Goal: Information Seeking & Learning: Learn about a topic

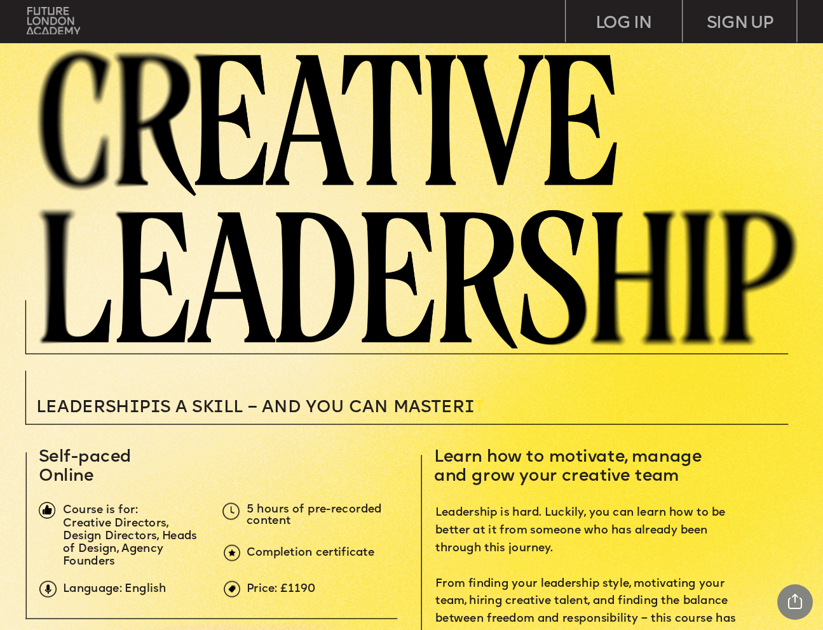
click at [718, 517] on span "Leadership is hard. Luckily, you can learn how to be better at it from someone …" at bounding box center [588, 585] width 306 height 154
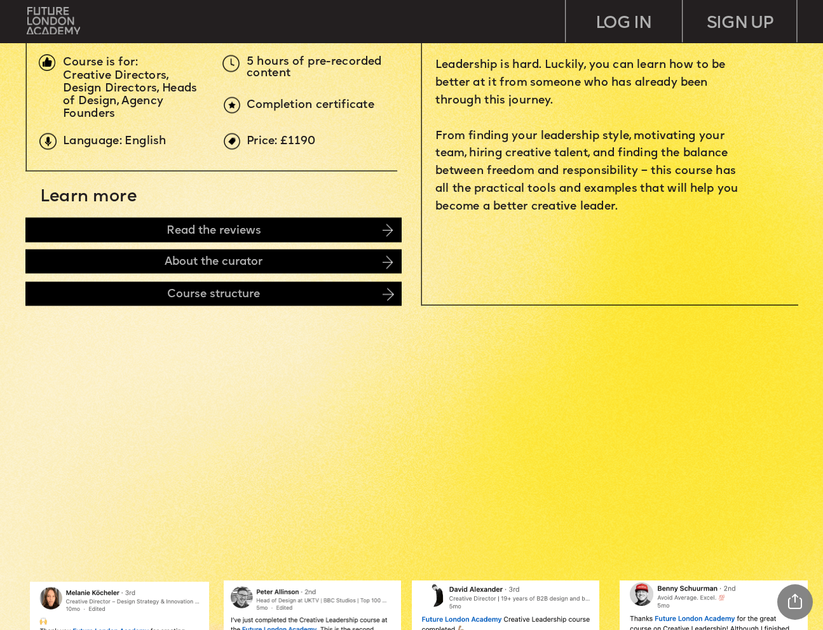
scroll to position [458, 0]
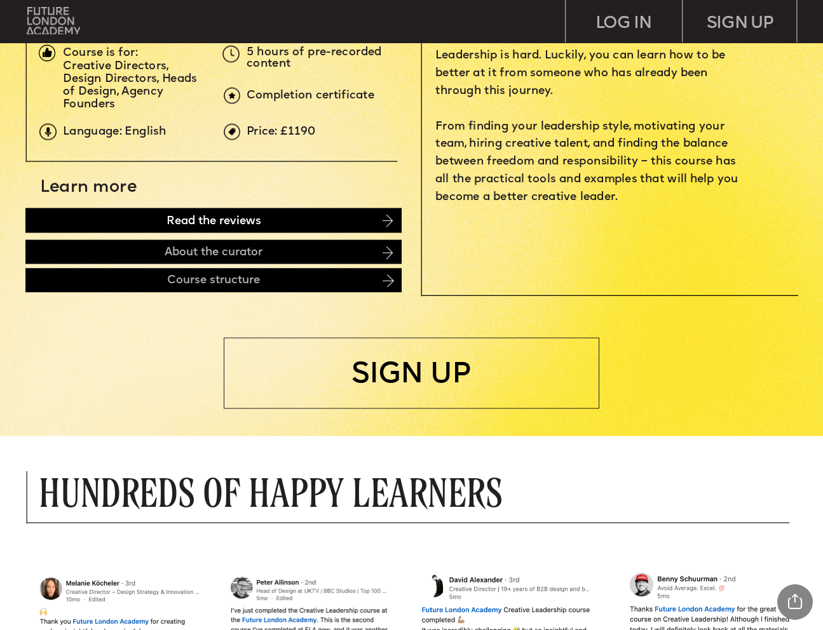
click at [294, 212] on div "Read the reviews" at bounding box center [213, 220] width 376 height 25
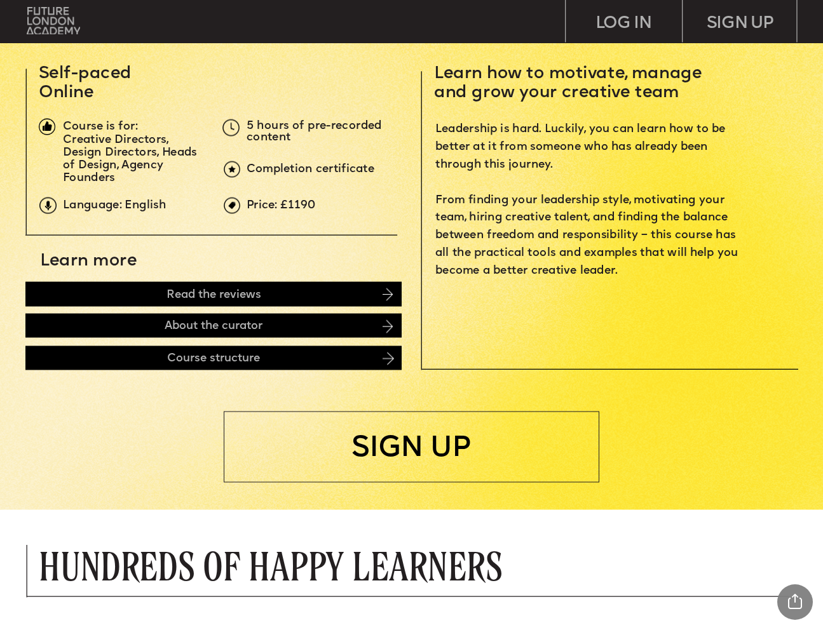
scroll to position [409, 0]
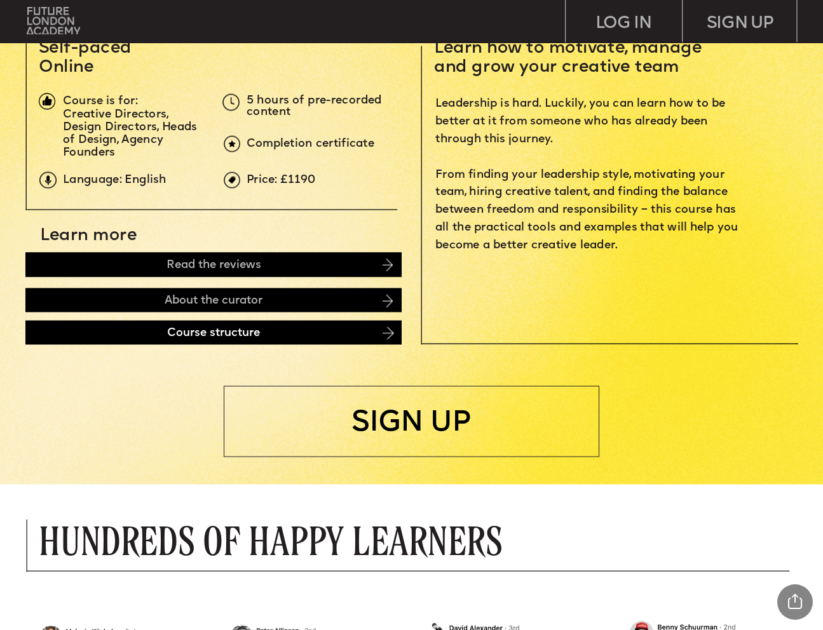
click at [241, 324] on div "Course structure" at bounding box center [213, 332] width 376 height 24
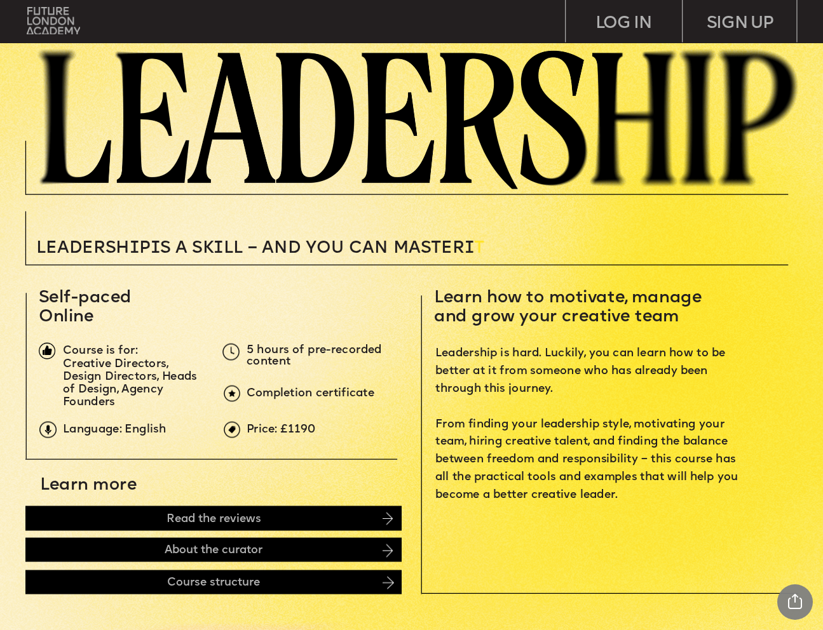
scroll to position [146, 0]
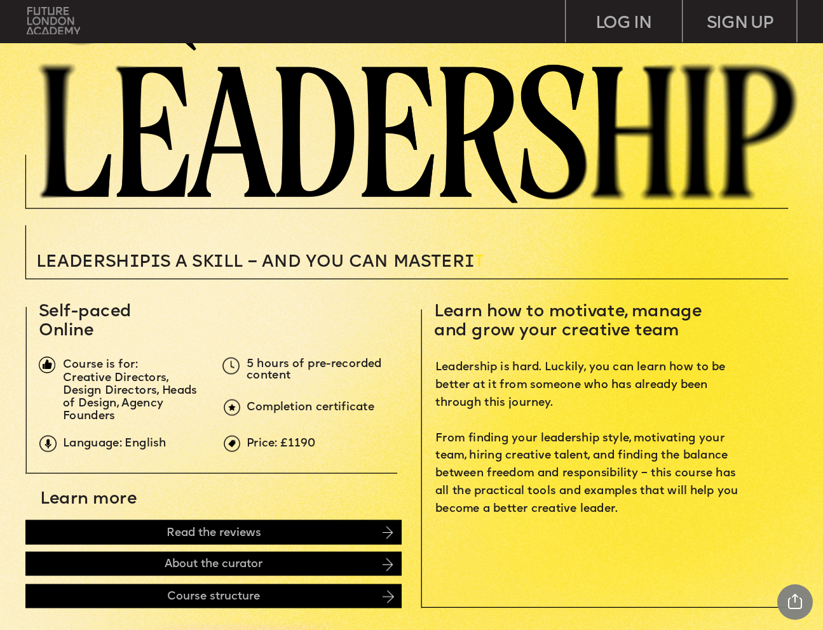
click at [70, 17] on img at bounding box center [54, 20] width 54 height 27
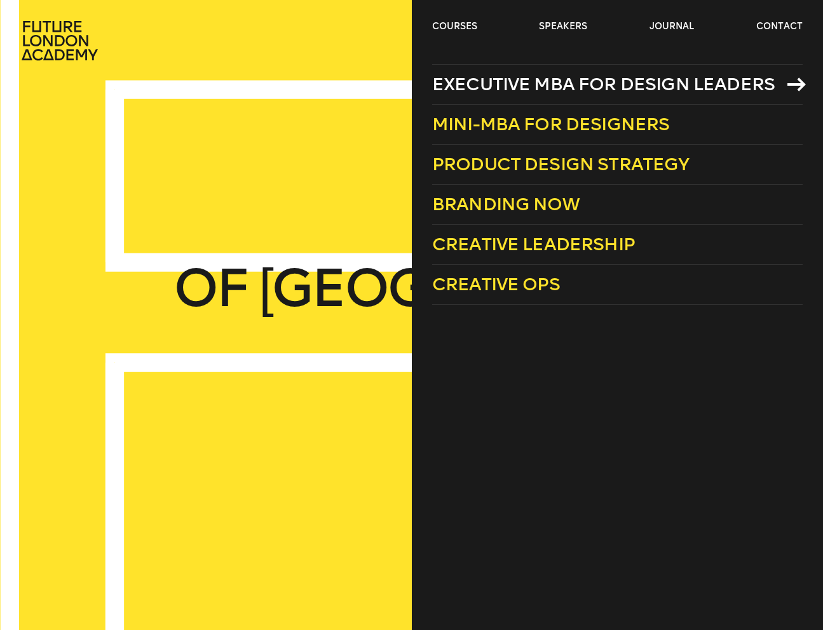
click at [549, 85] on span "Executive MBA for Design Leaders" at bounding box center [603, 84] width 342 height 21
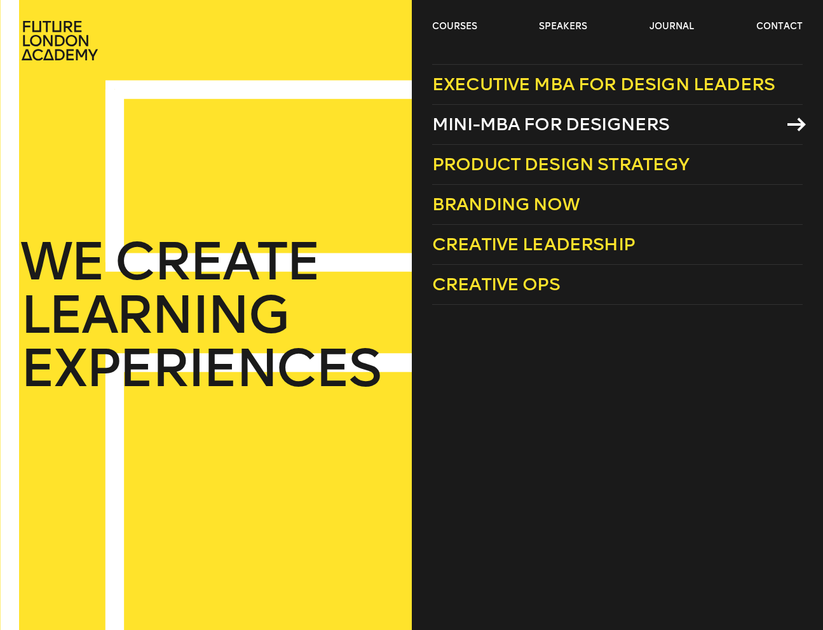
click at [493, 125] on span "Mini-MBA for Designers" at bounding box center [551, 124] width 238 height 21
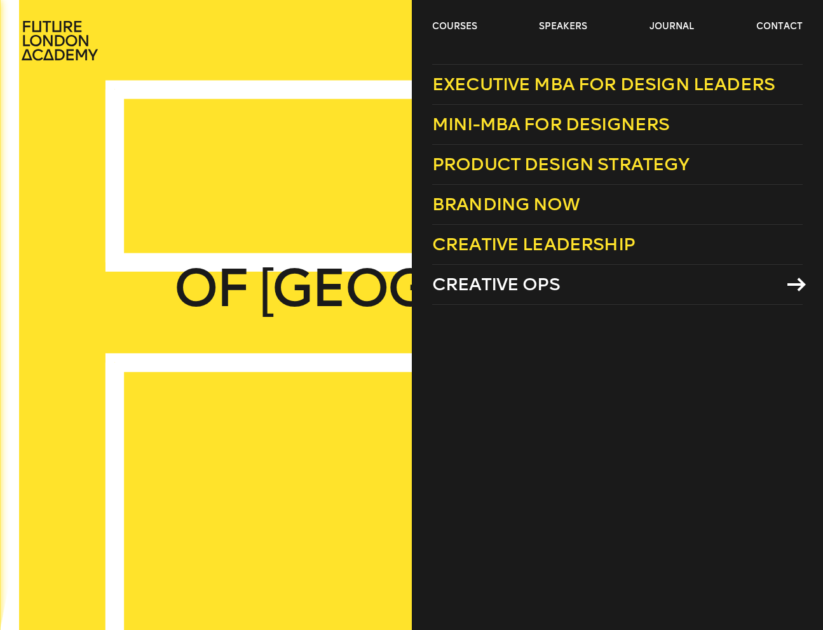
click at [497, 281] on span "Creative Ops" at bounding box center [496, 284] width 128 height 21
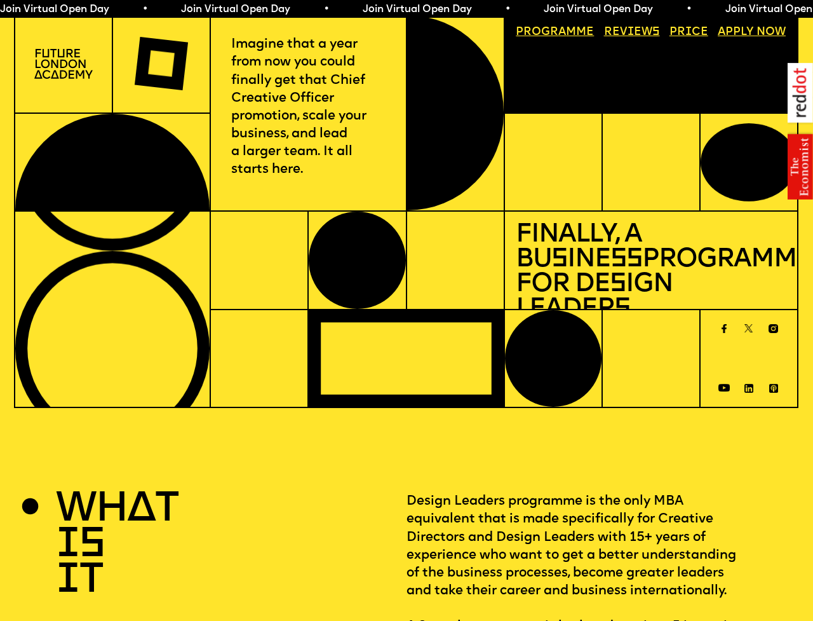
click at [58, 62] on img at bounding box center [63, 64] width 58 height 30
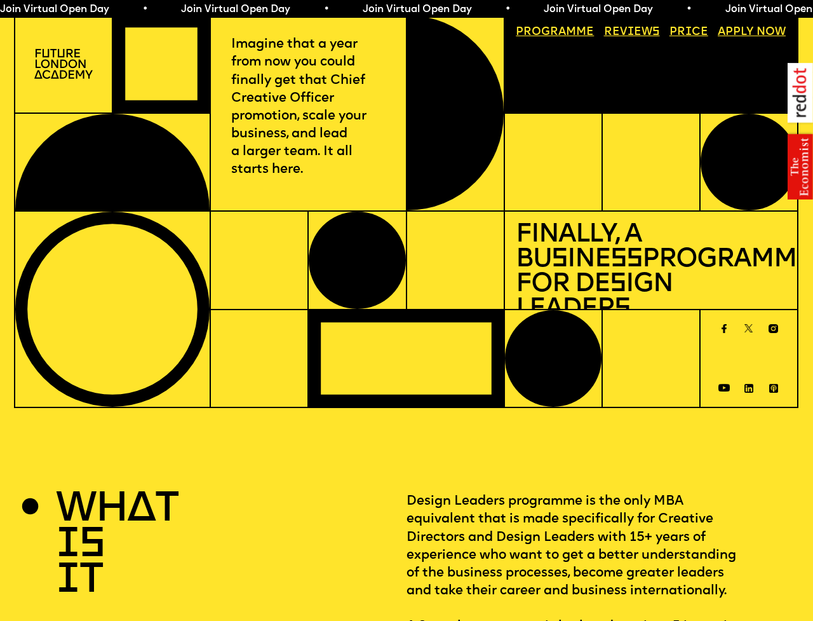
click at [58, 72] on img at bounding box center [63, 64] width 58 height 30
click at [548, 31] on link "Progr a mme" at bounding box center [555, 32] width 90 height 22
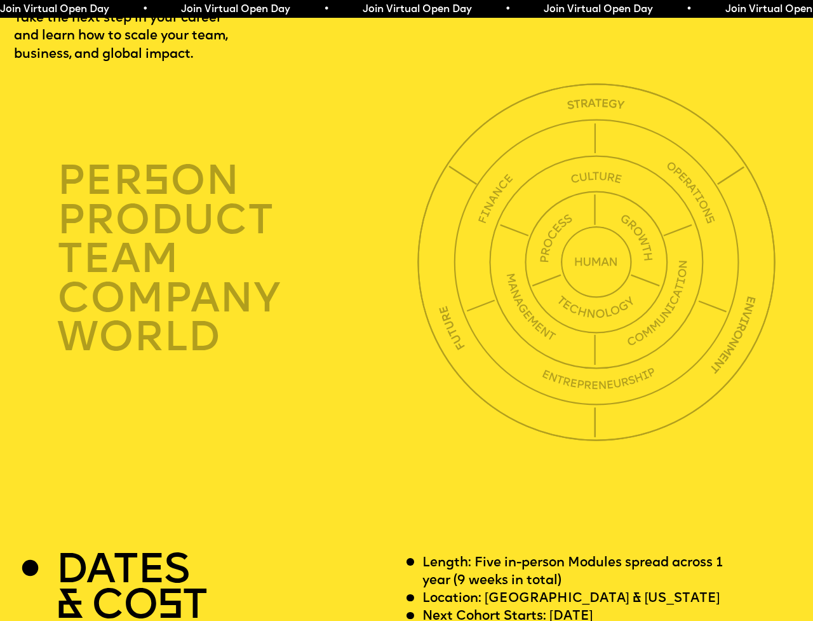
scroll to position [2835, 0]
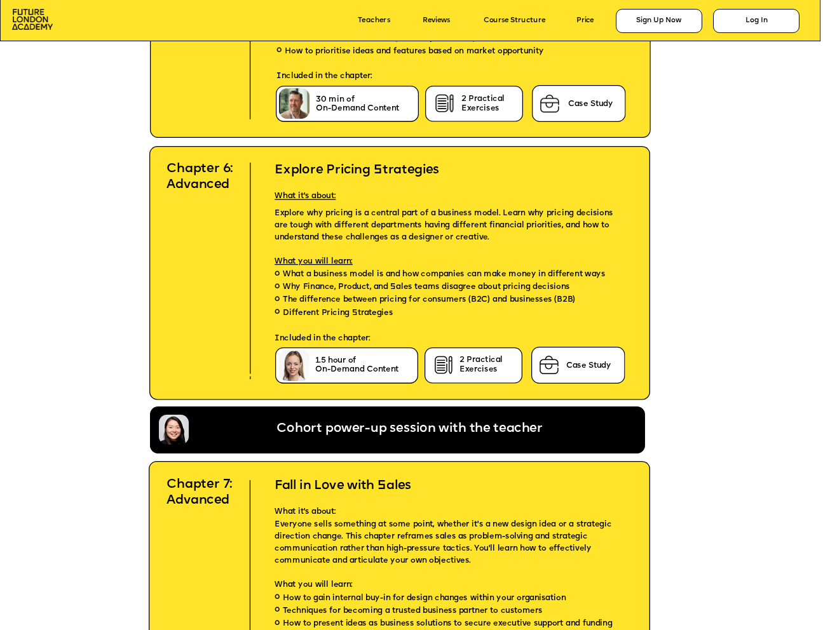
scroll to position [4025, 0]
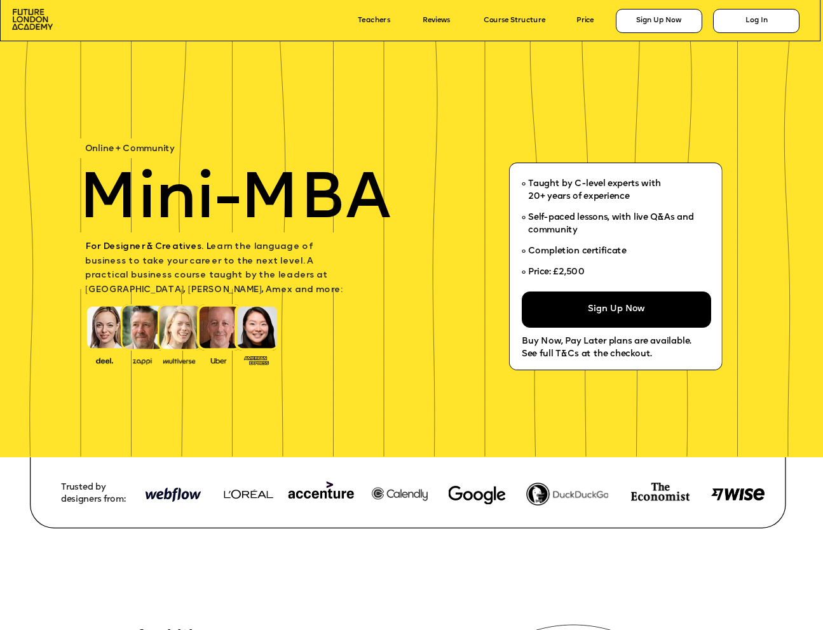
scroll to position [6331, 0]
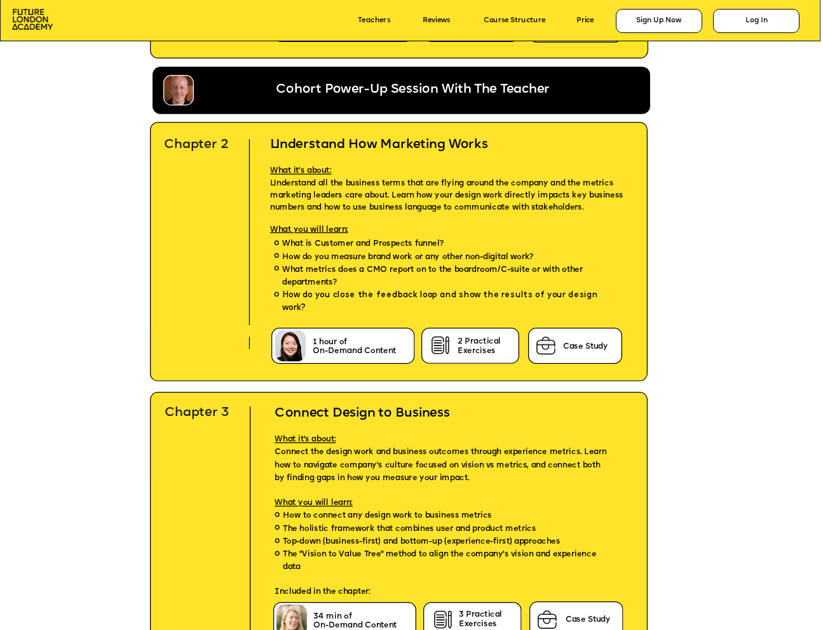
scroll to position [2865, 0]
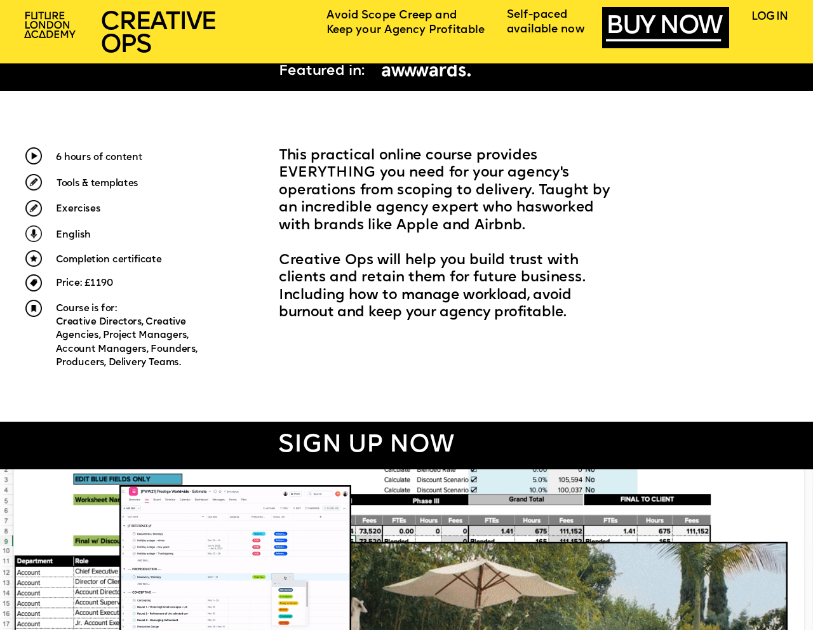
scroll to position [412, 0]
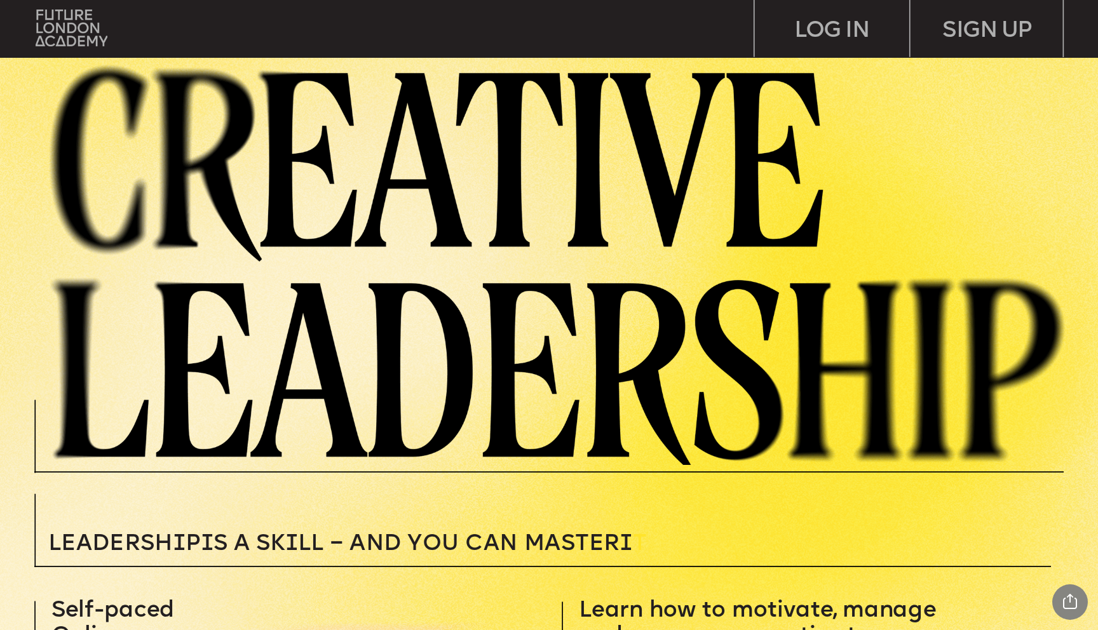
click at [822, 298] on img at bounding box center [567, 261] width 1061 height 407
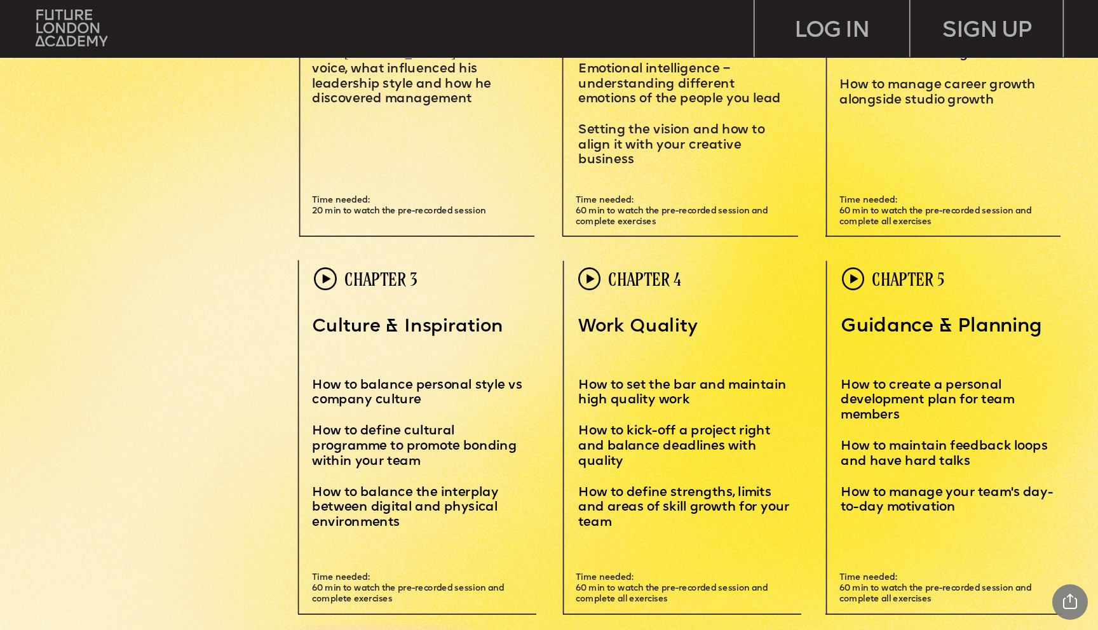
scroll to position [3431, 0]
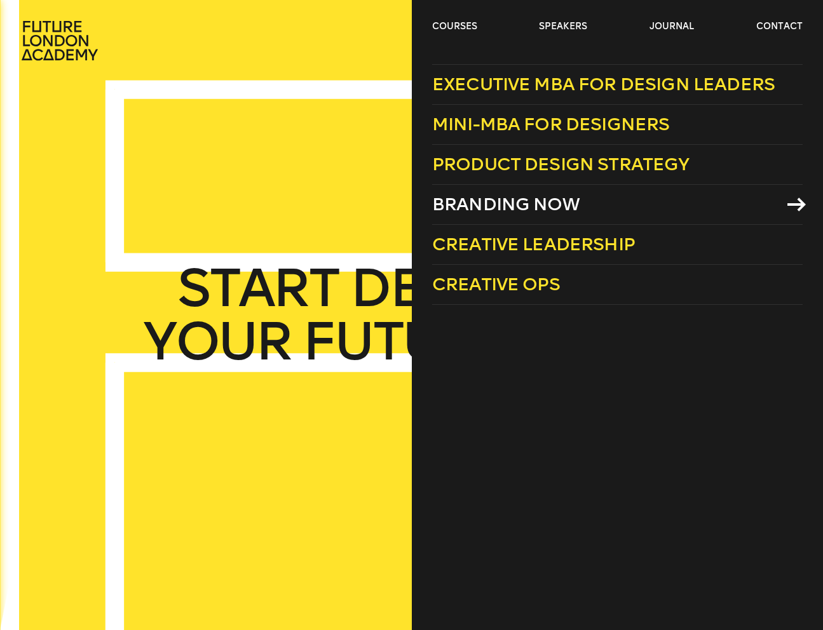
click at [484, 207] on span "Branding Now" at bounding box center [505, 204] width 147 height 21
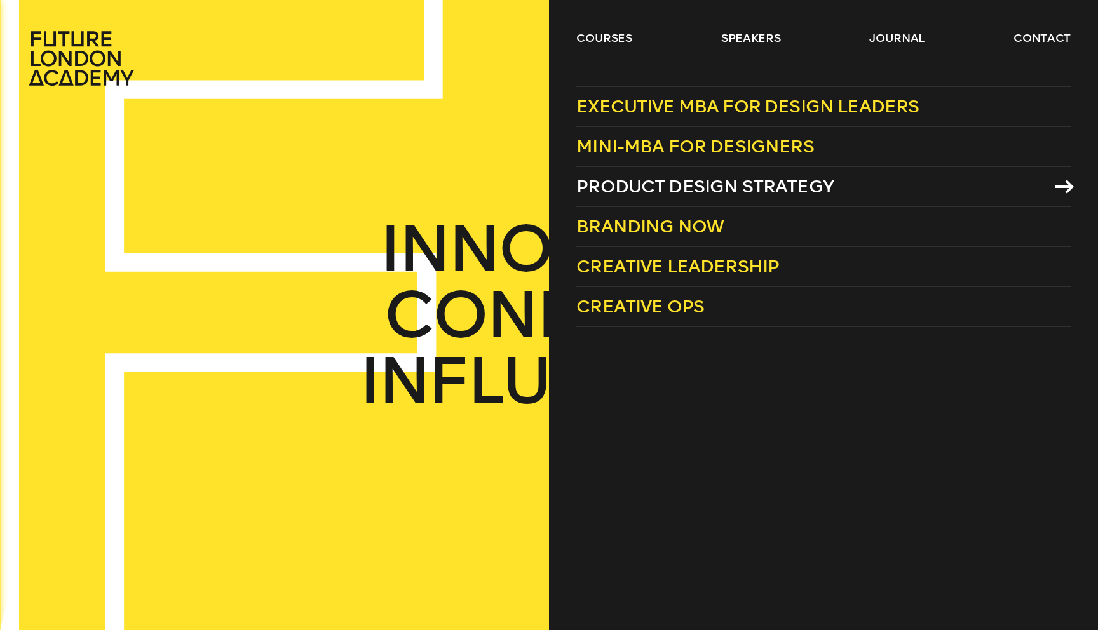
click at [721, 182] on span "Product Design Strategy" at bounding box center [704, 186] width 257 height 21
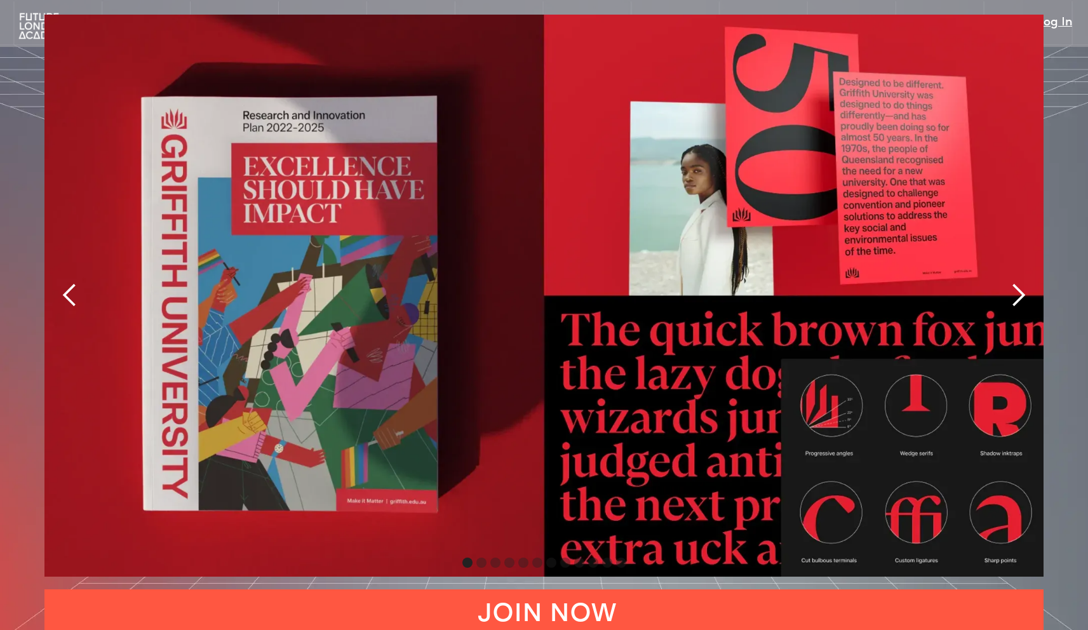
scroll to position [2781, 0]
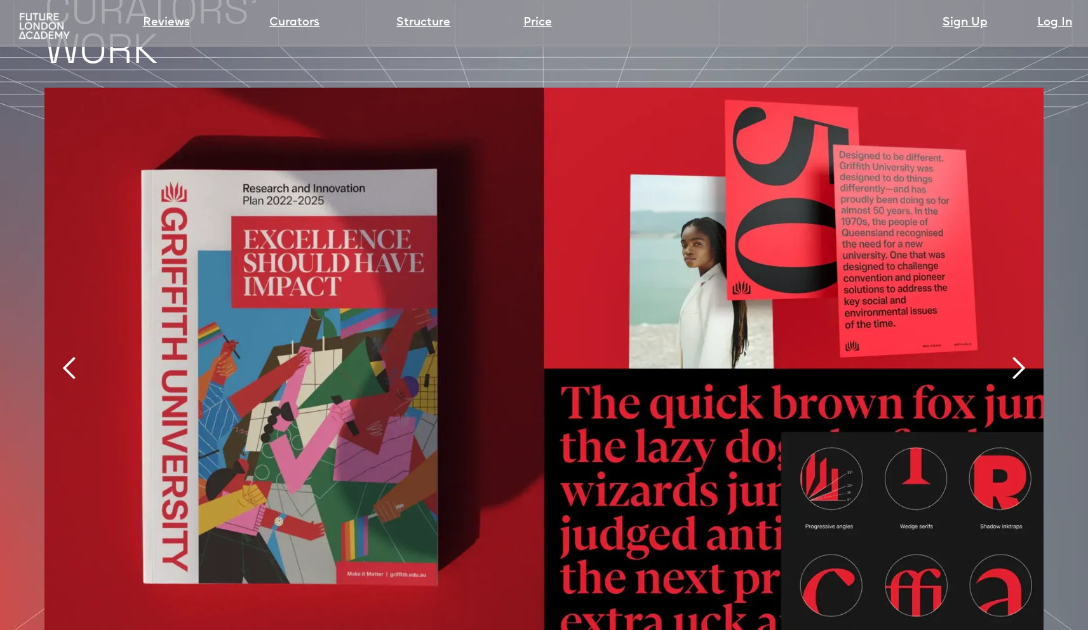
click at [813, 356] on div "next slide" at bounding box center [1018, 368] width 25 height 25
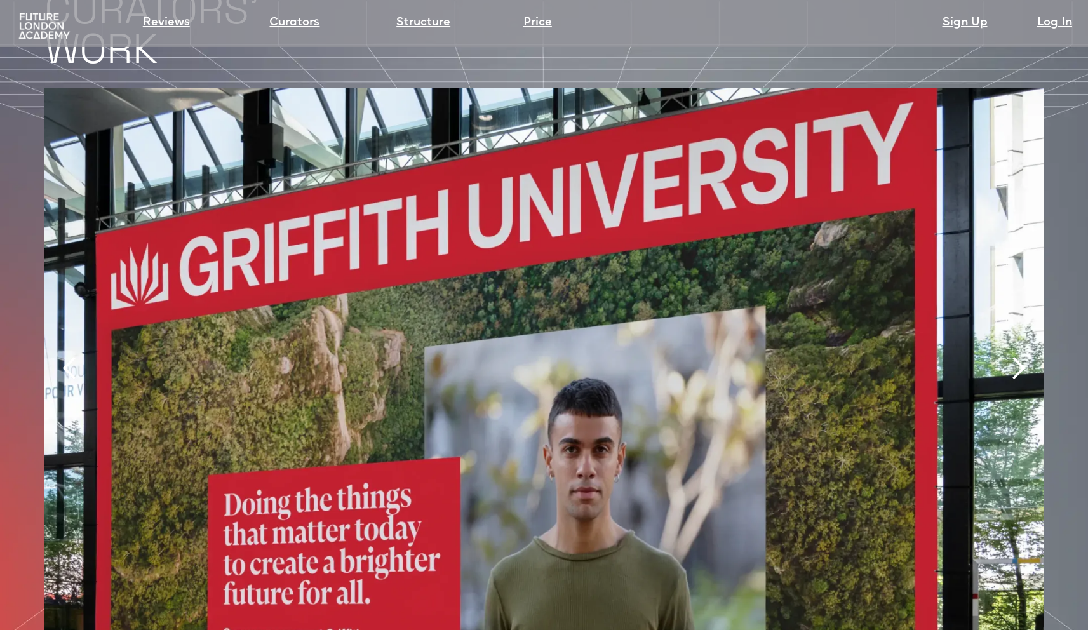
click at [813, 356] on div "next slide" at bounding box center [1018, 368] width 25 height 25
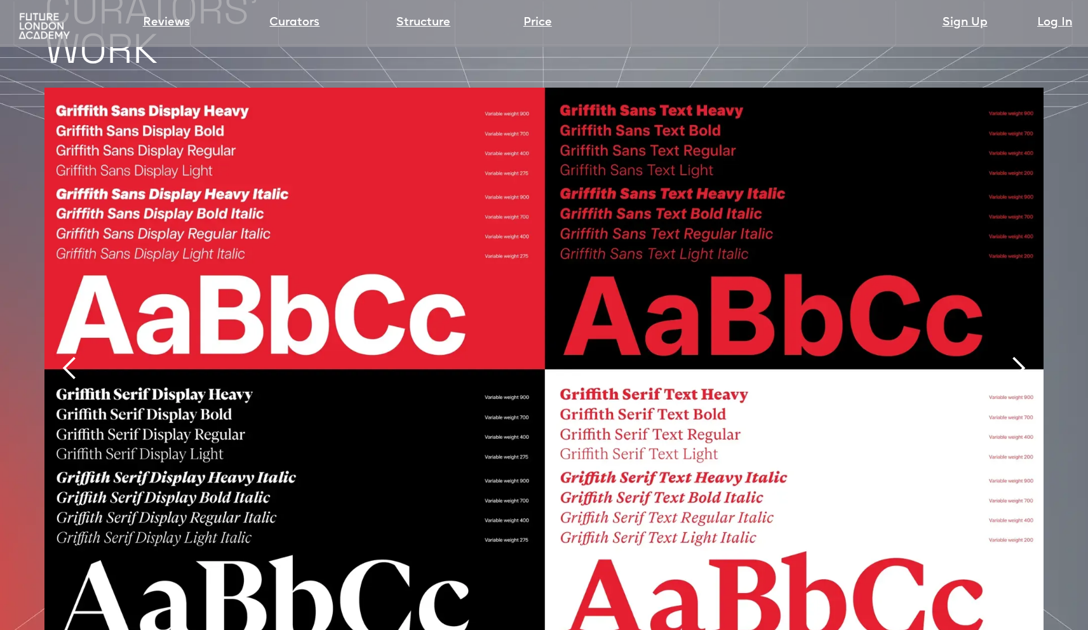
click at [813, 356] on div "next slide" at bounding box center [1018, 368] width 25 height 25
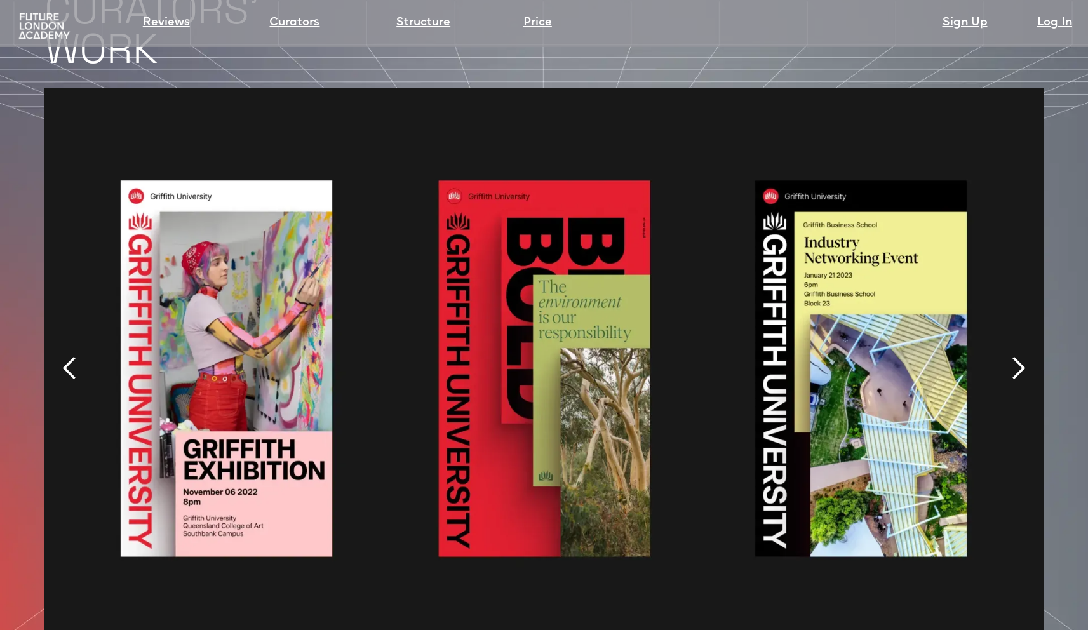
click at [813, 356] on div "next slide" at bounding box center [1018, 368] width 25 height 25
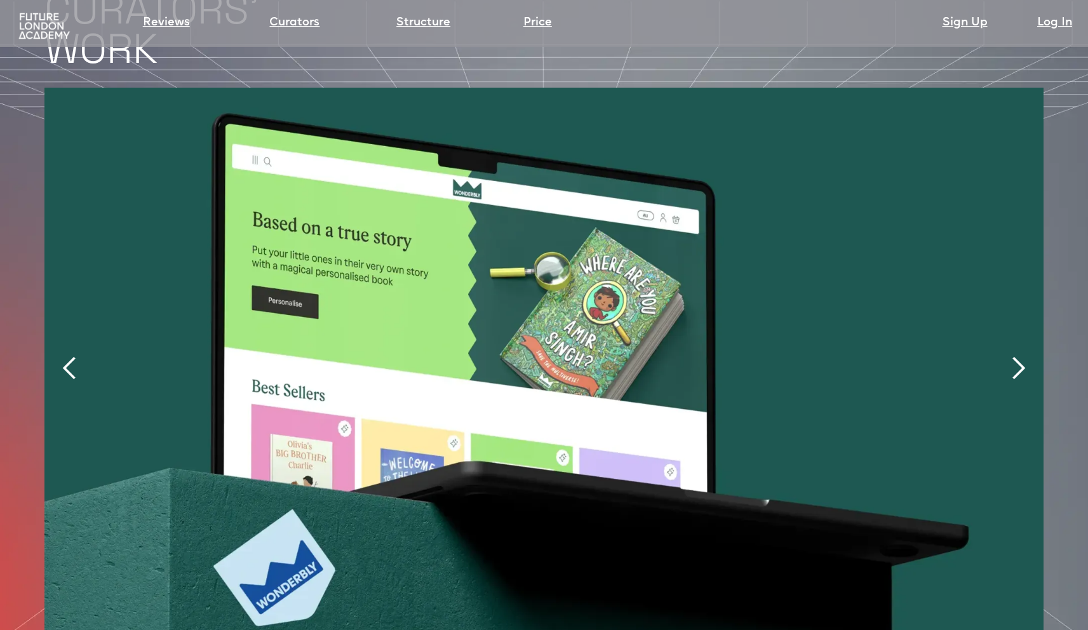
click at [813, 356] on div "next slide" at bounding box center [1018, 368] width 25 height 25
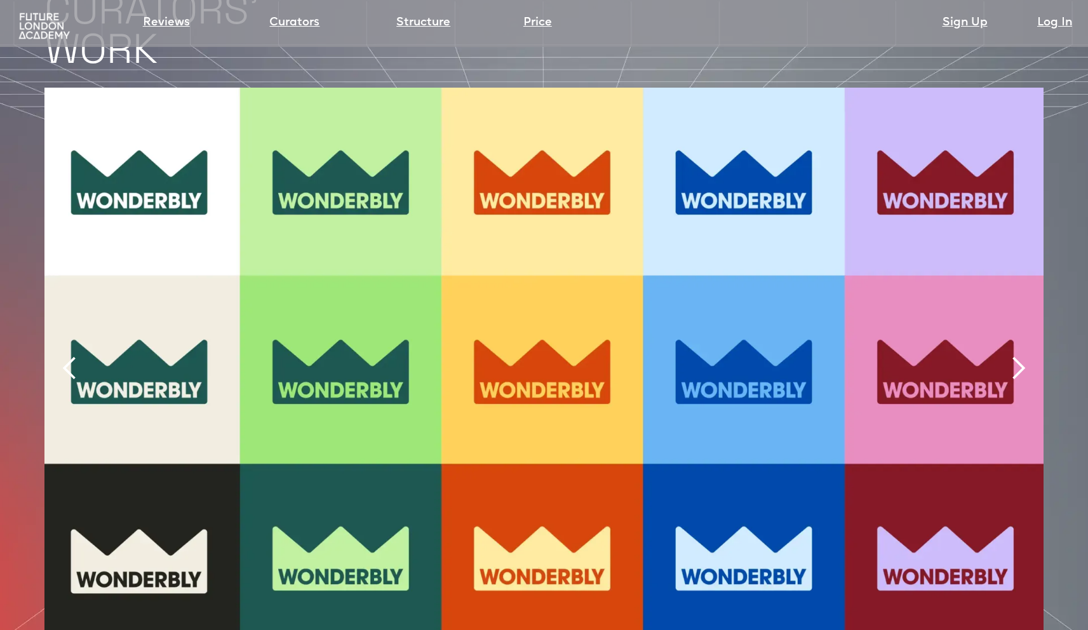
click at [813, 356] on div "next slide" at bounding box center [1018, 368] width 25 height 25
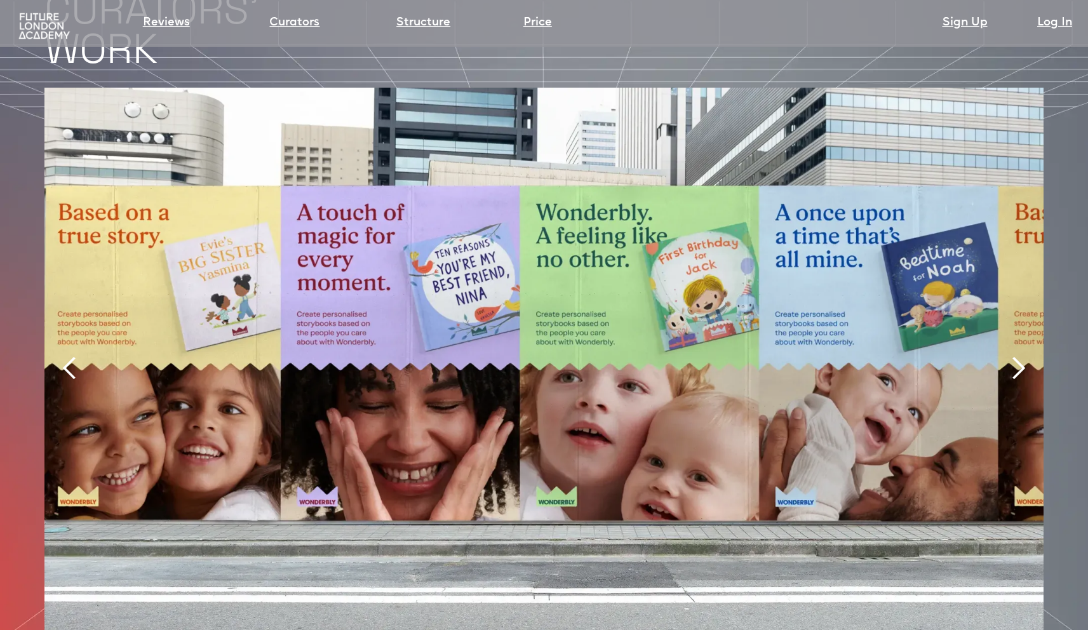
click at [813, 356] on div "next slide" at bounding box center [1018, 368] width 25 height 25
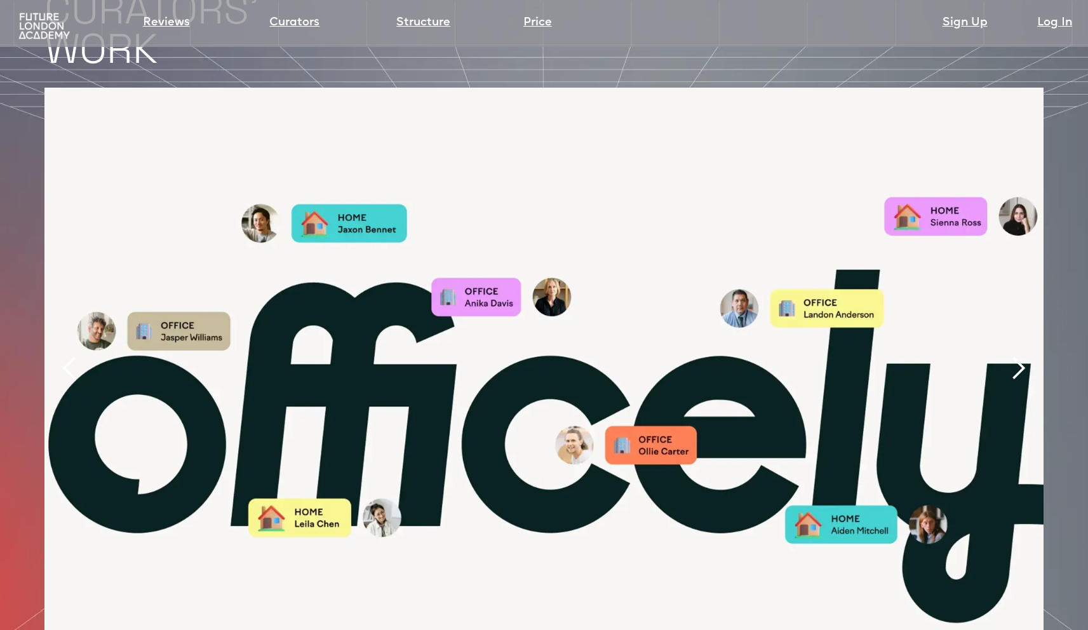
click at [813, 356] on div "next slide" at bounding box center [1018, 368] width 25 height 25
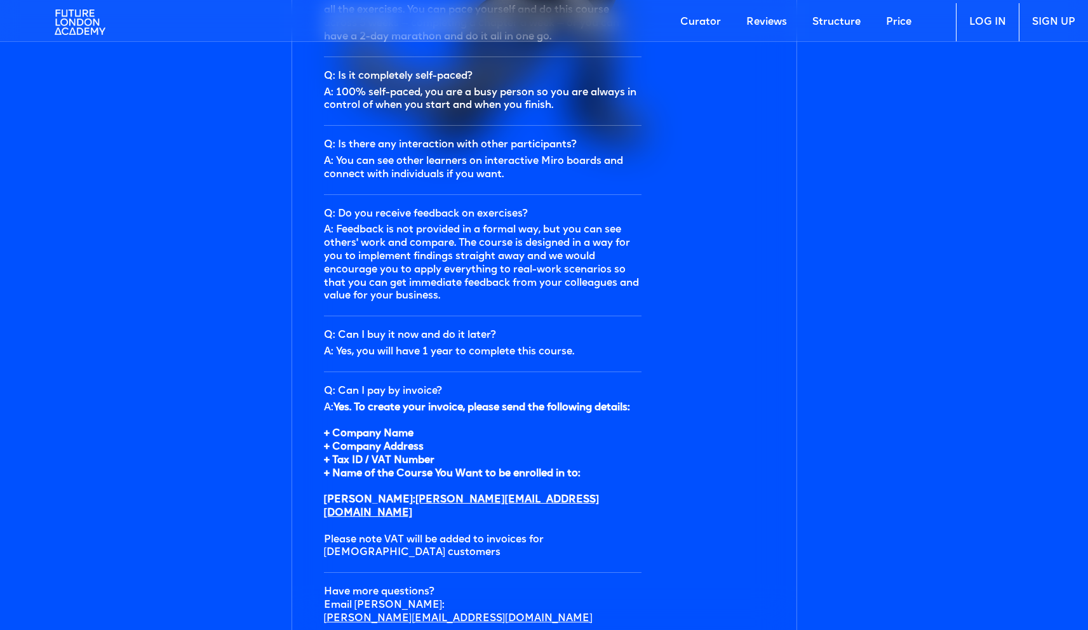
scroll to position [3899, 0]
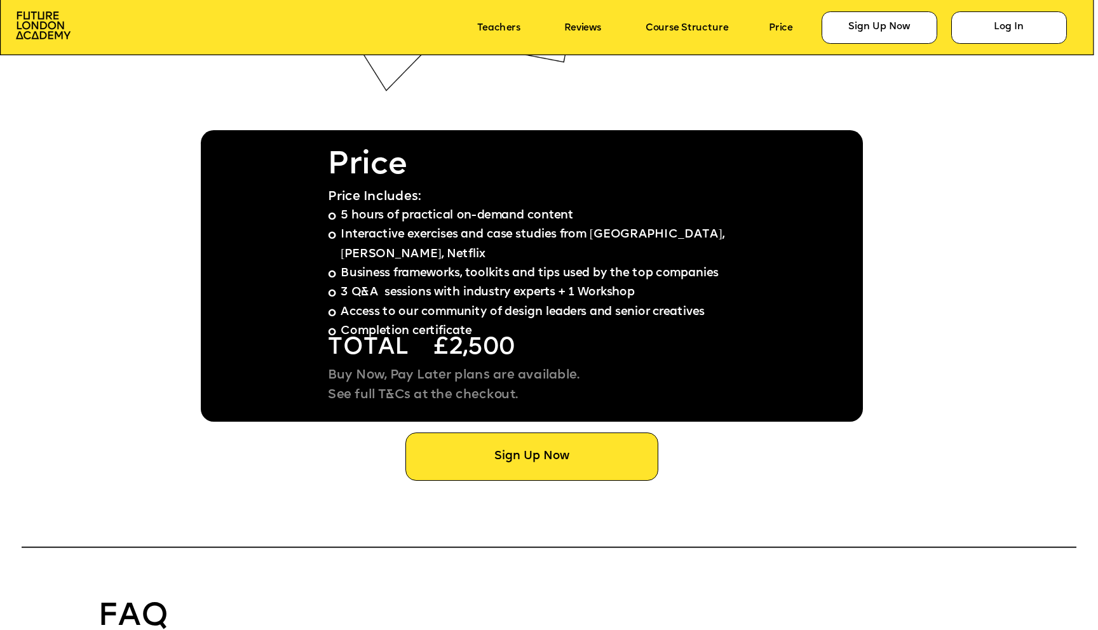
scroll to position [8470, 0]
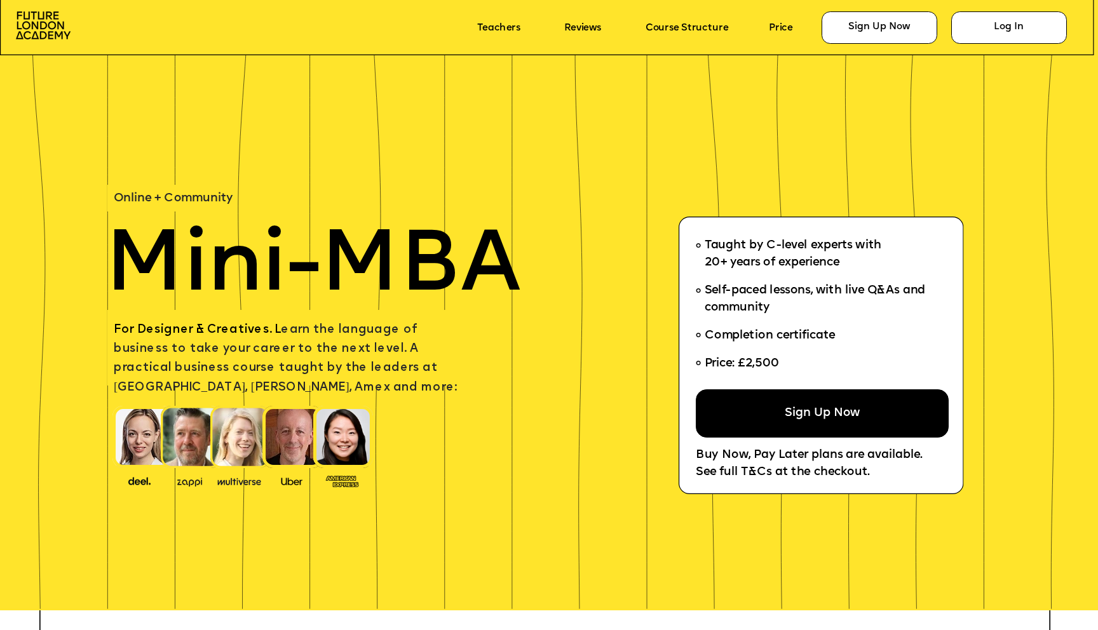
scroll to position [8470, 0]
